Goal: Understand process/instructions: Learn how to perform a task or action

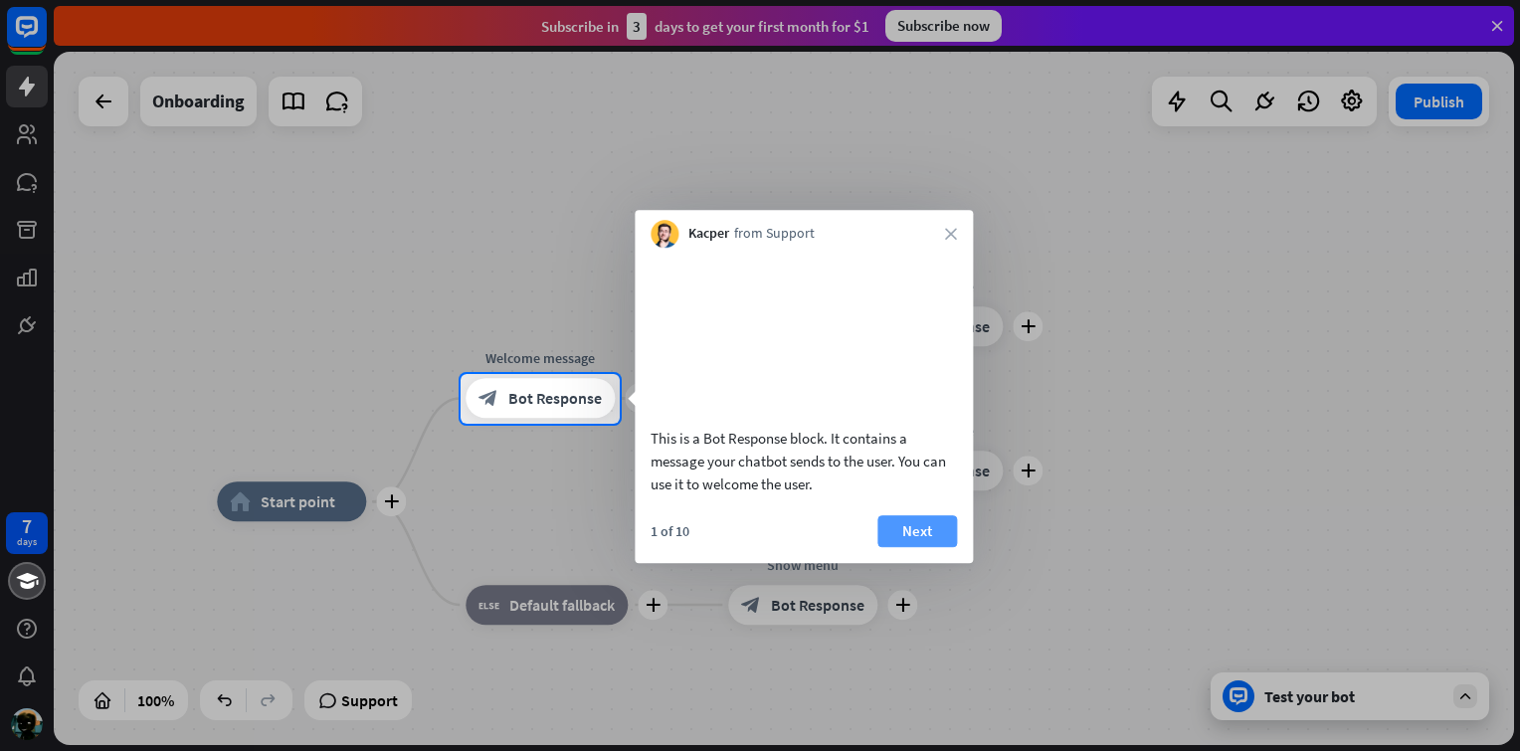
click at [915, 547] on button "Next" at bounding box center [918, 531] width 80 height 32
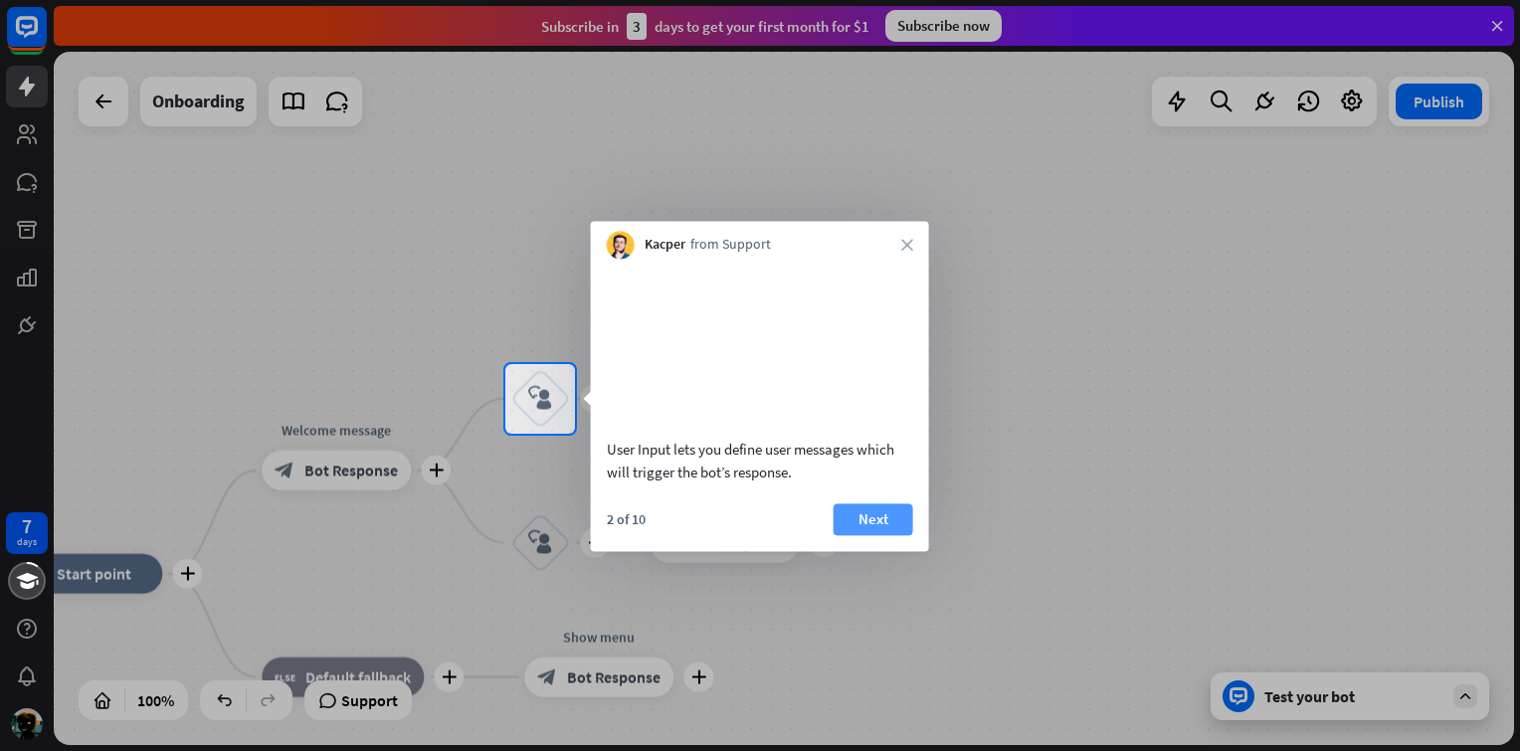
click at [886, 535] on button "Next" at bounding box center [874, 520] width 80 height 32
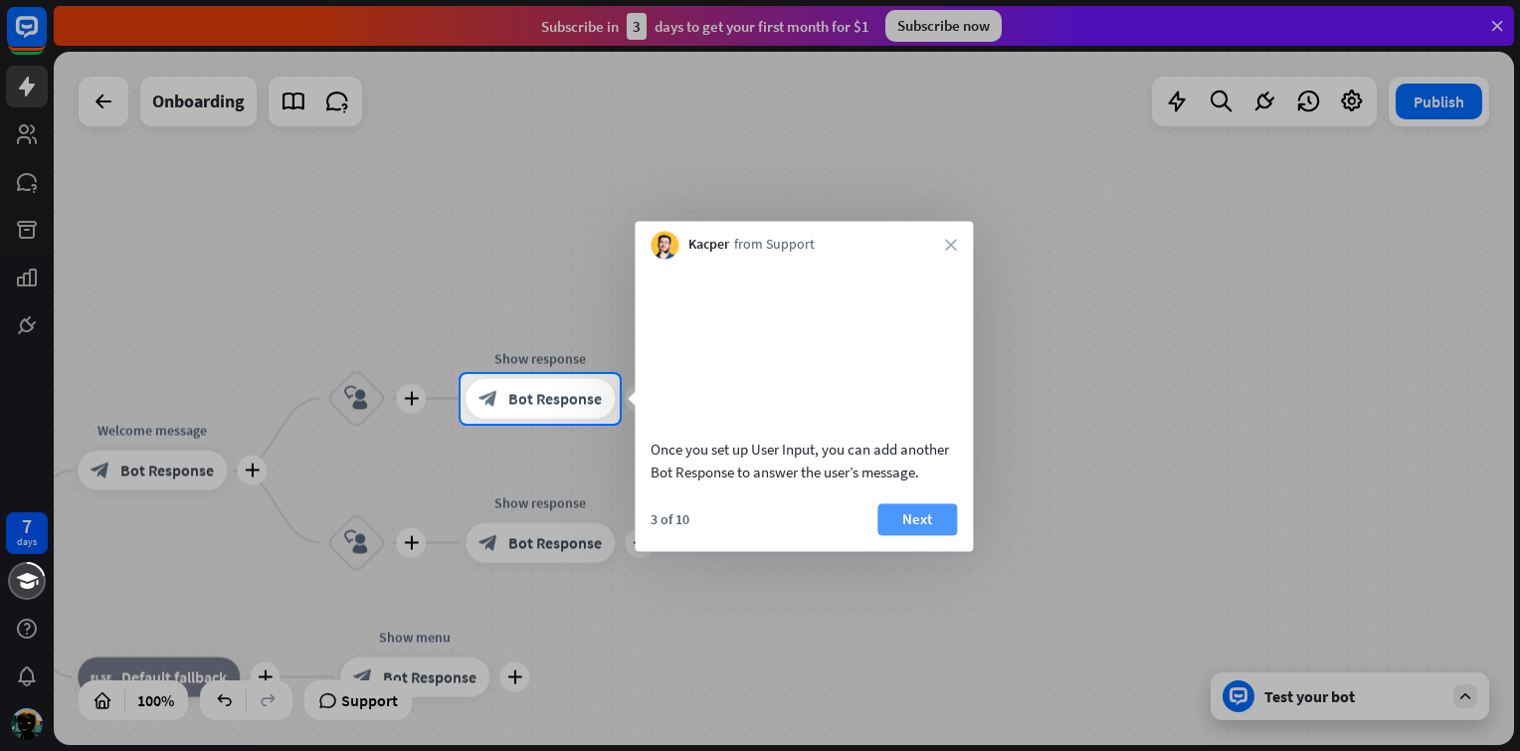
click at [907, 535] on button "Next" at bounding box center [918, 520] width 80 height 32
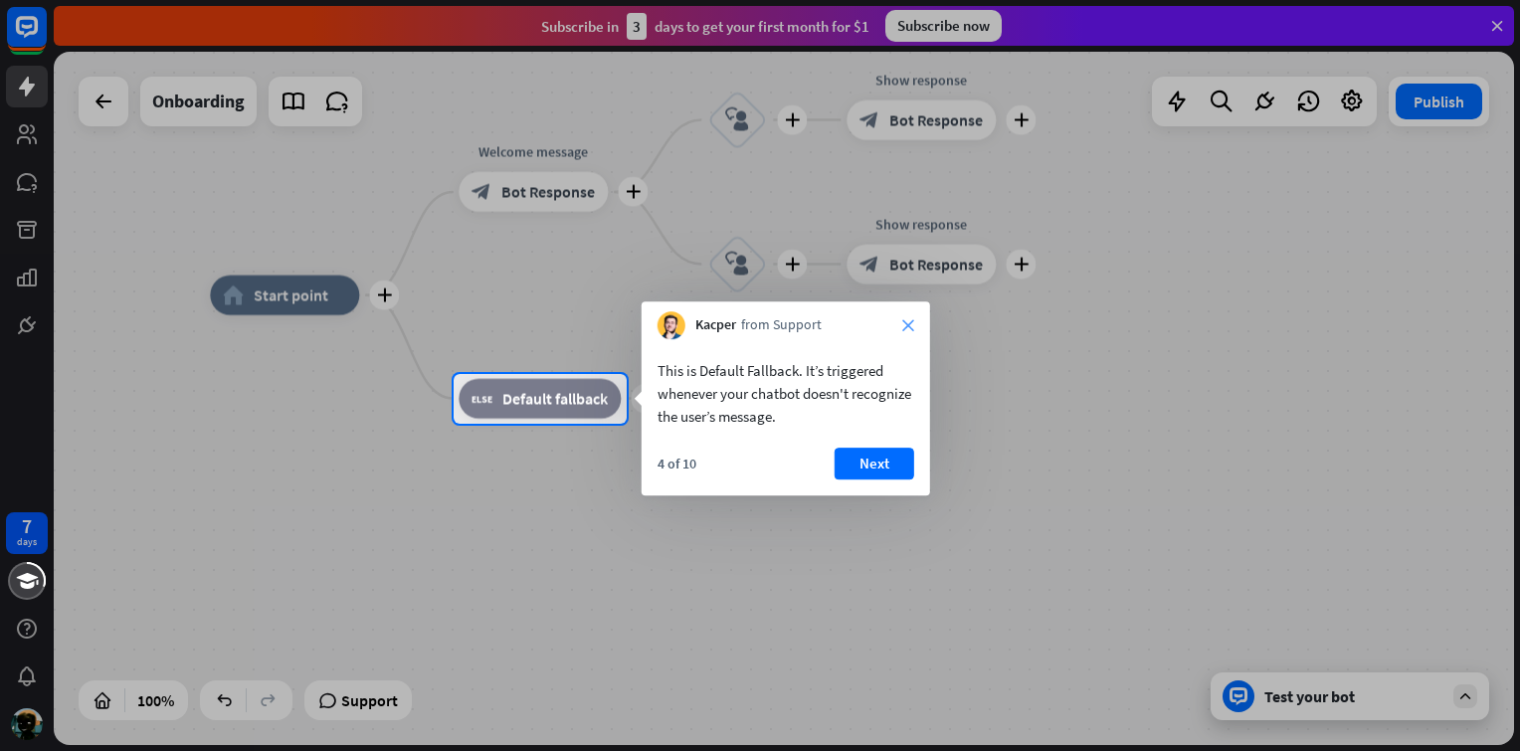
click at [911, 324] on icon "close" at bounding box center [909, 325] width 12 height 12
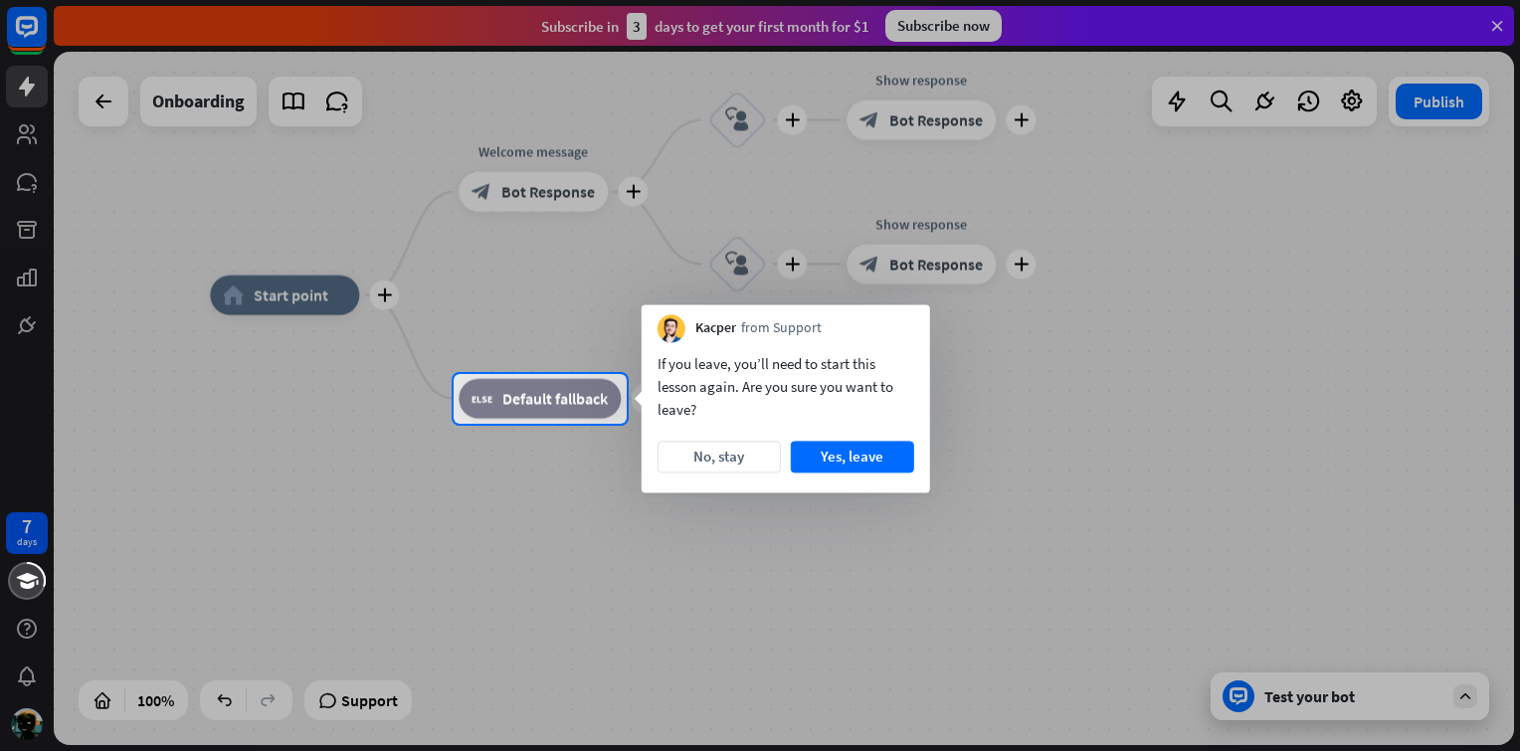
click at [911, 324] on div "Kacper from Support" at bounding box center [786, 323] width 289 height 38
click at [822, 455] on button "Yes, leave" at bounding box center [852, 457] width 123 height 32
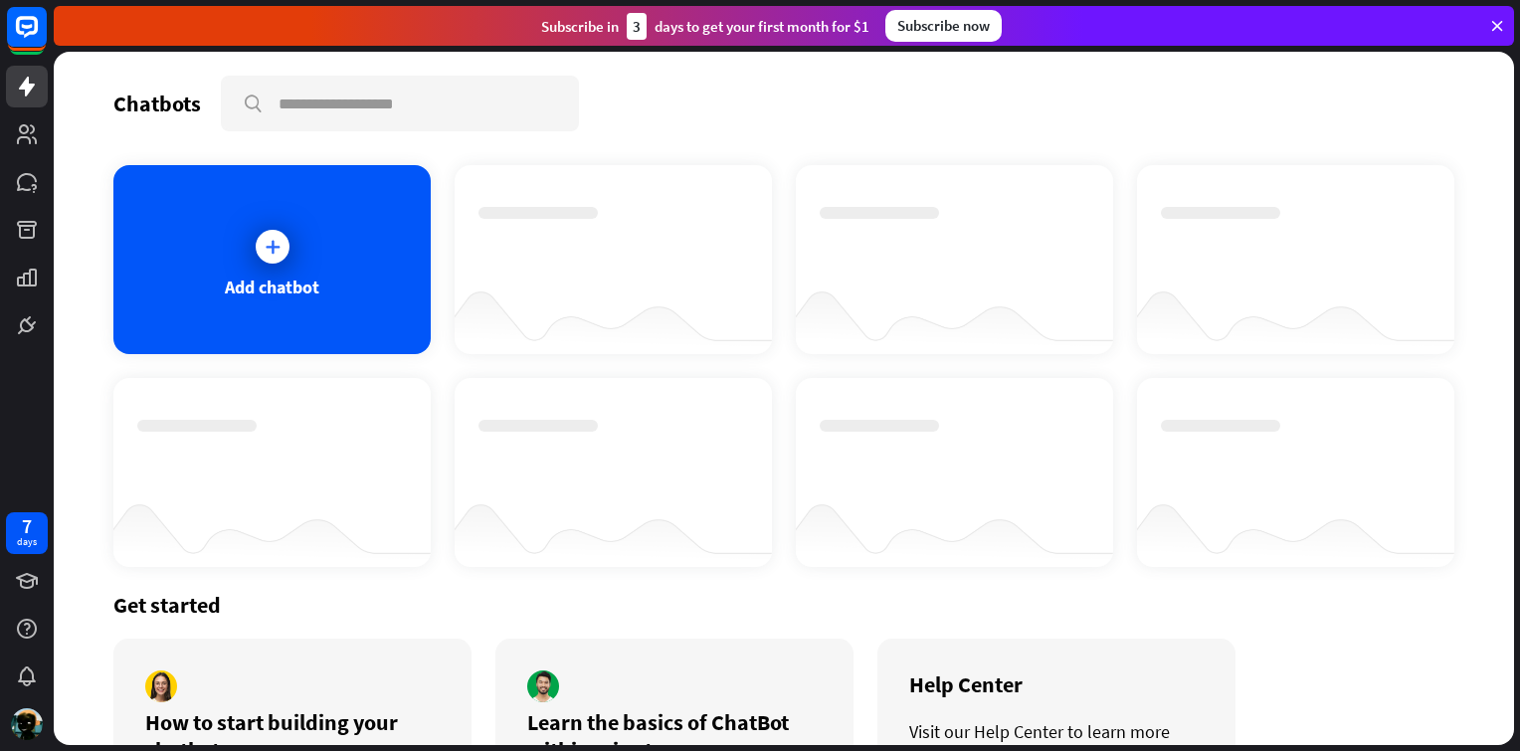
scroll to position [135, 0]
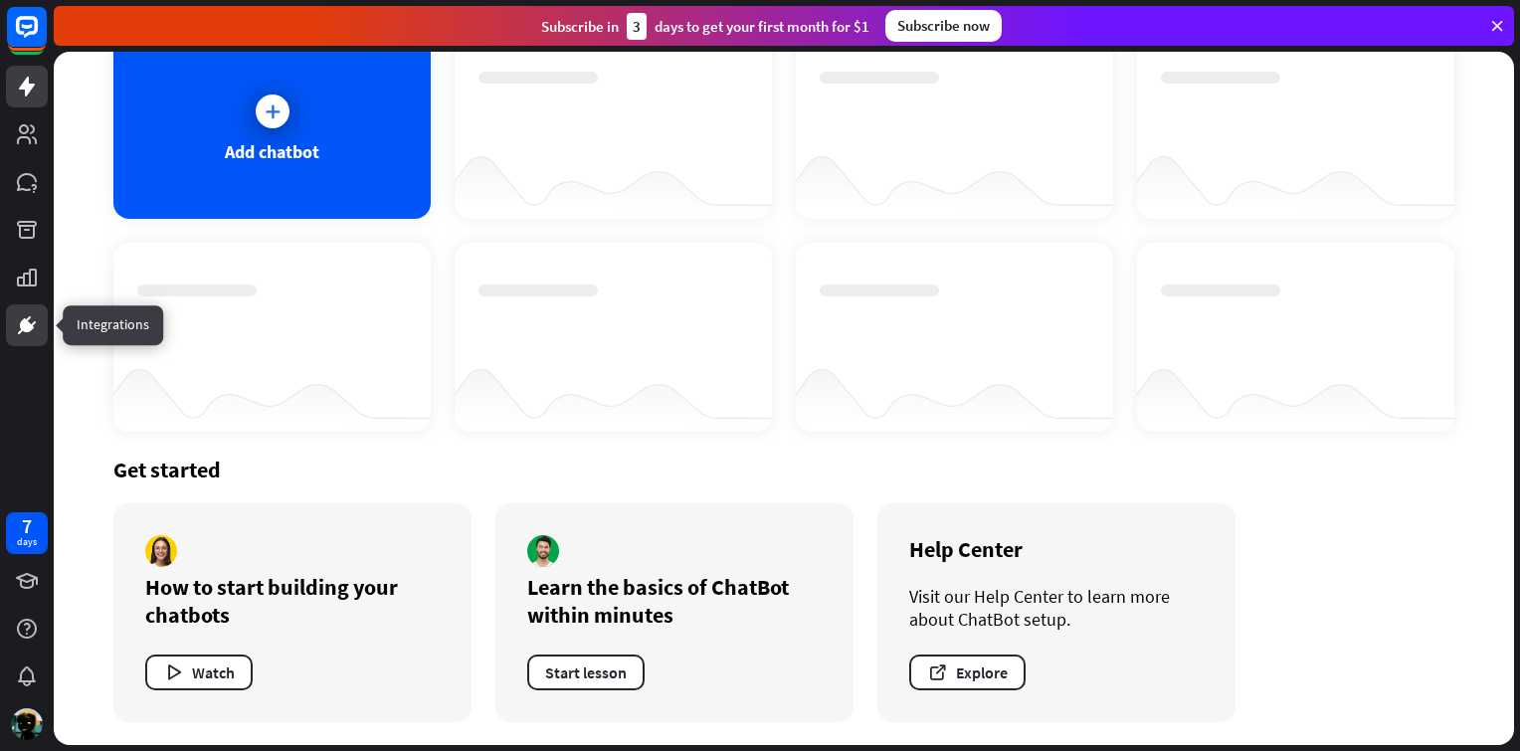
click at [26, 328] on icon at bounding box center [27, 325] width 12 height 12
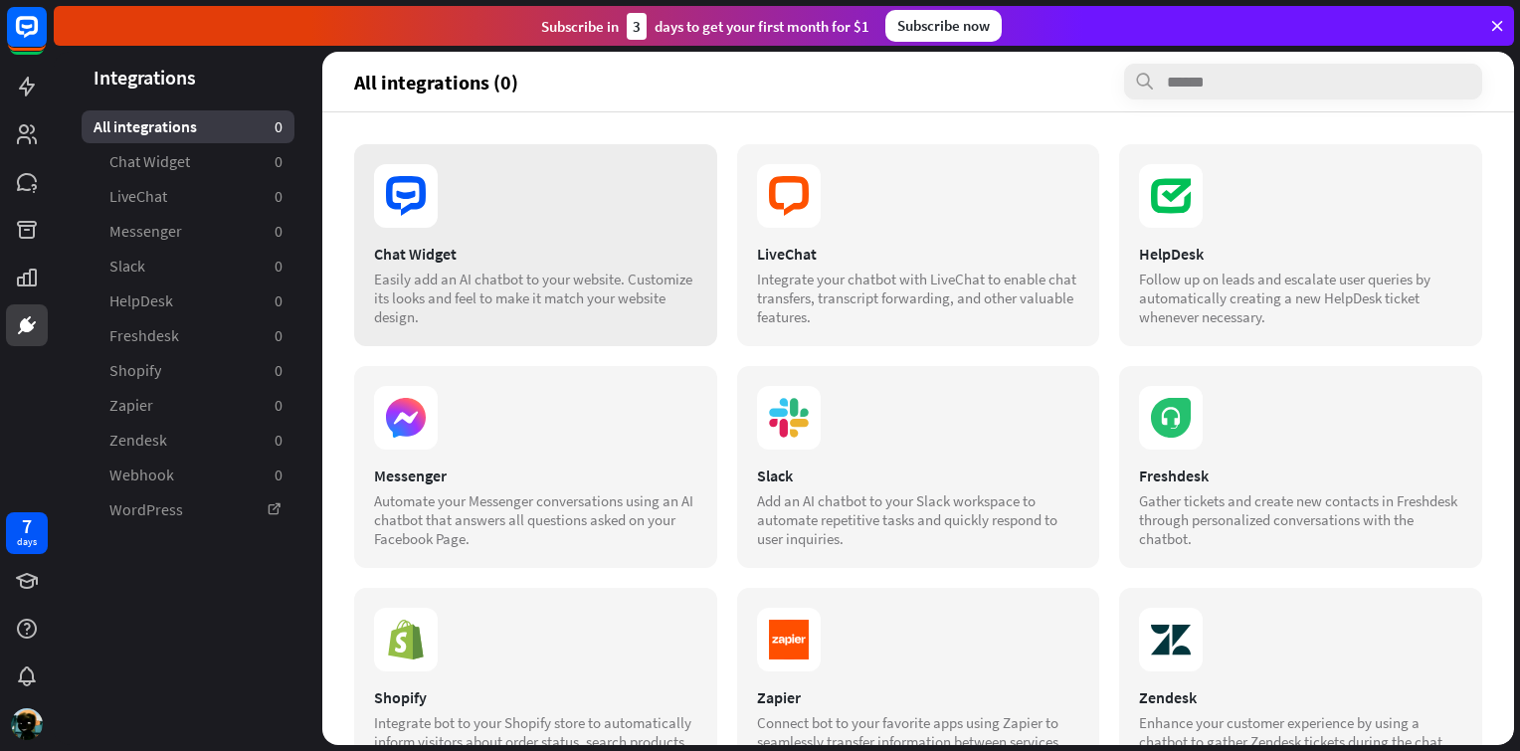
click at [415, 219] on icon at bounding box center [406, 196] width 64 height 64
